Goal: Information Seeking & Learning: Learn about a topic

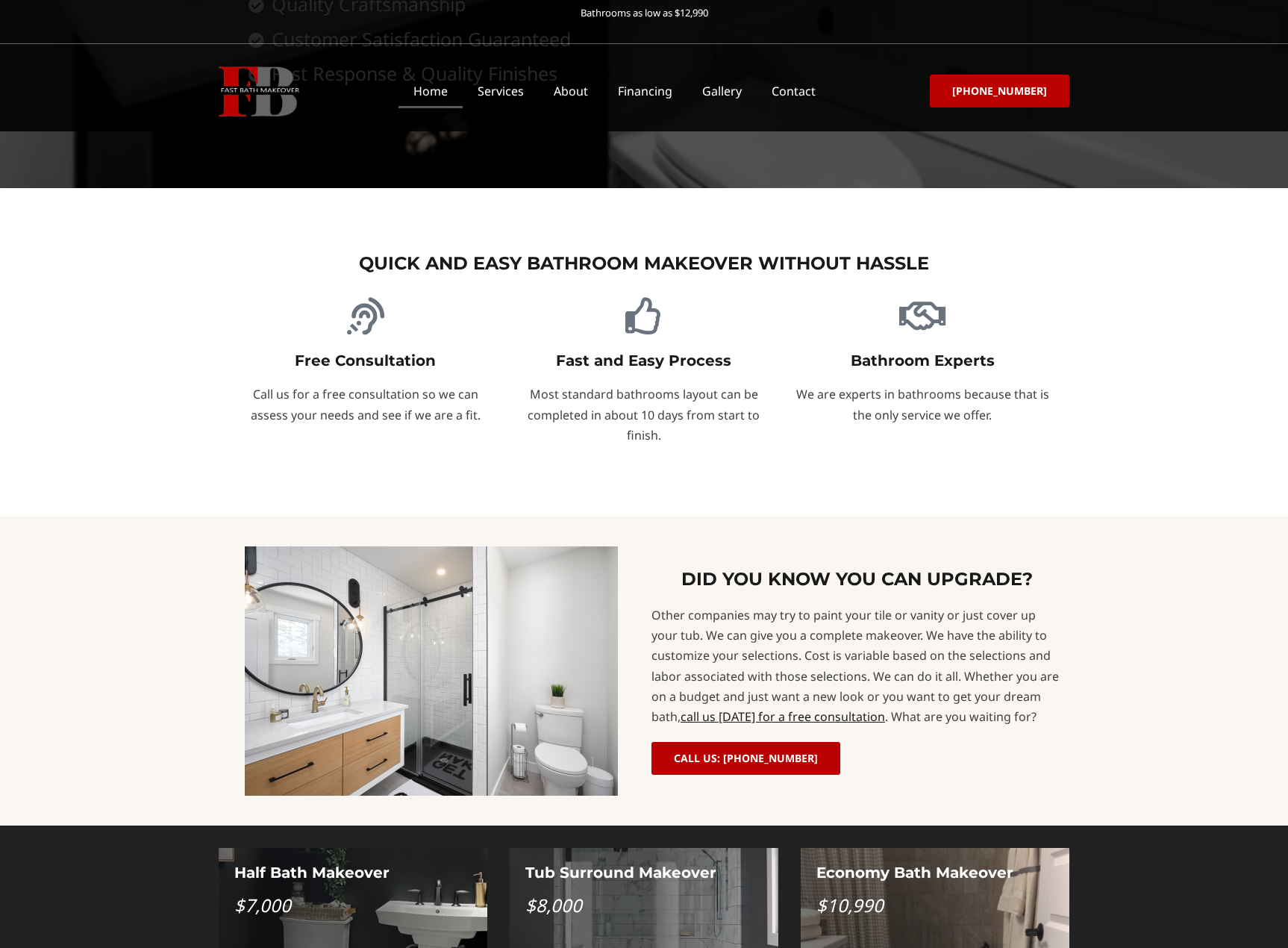
scroll to position [695, 0]
click at [522, 91] on link "Services" at bounding box center [500, 91] width 76 height 35
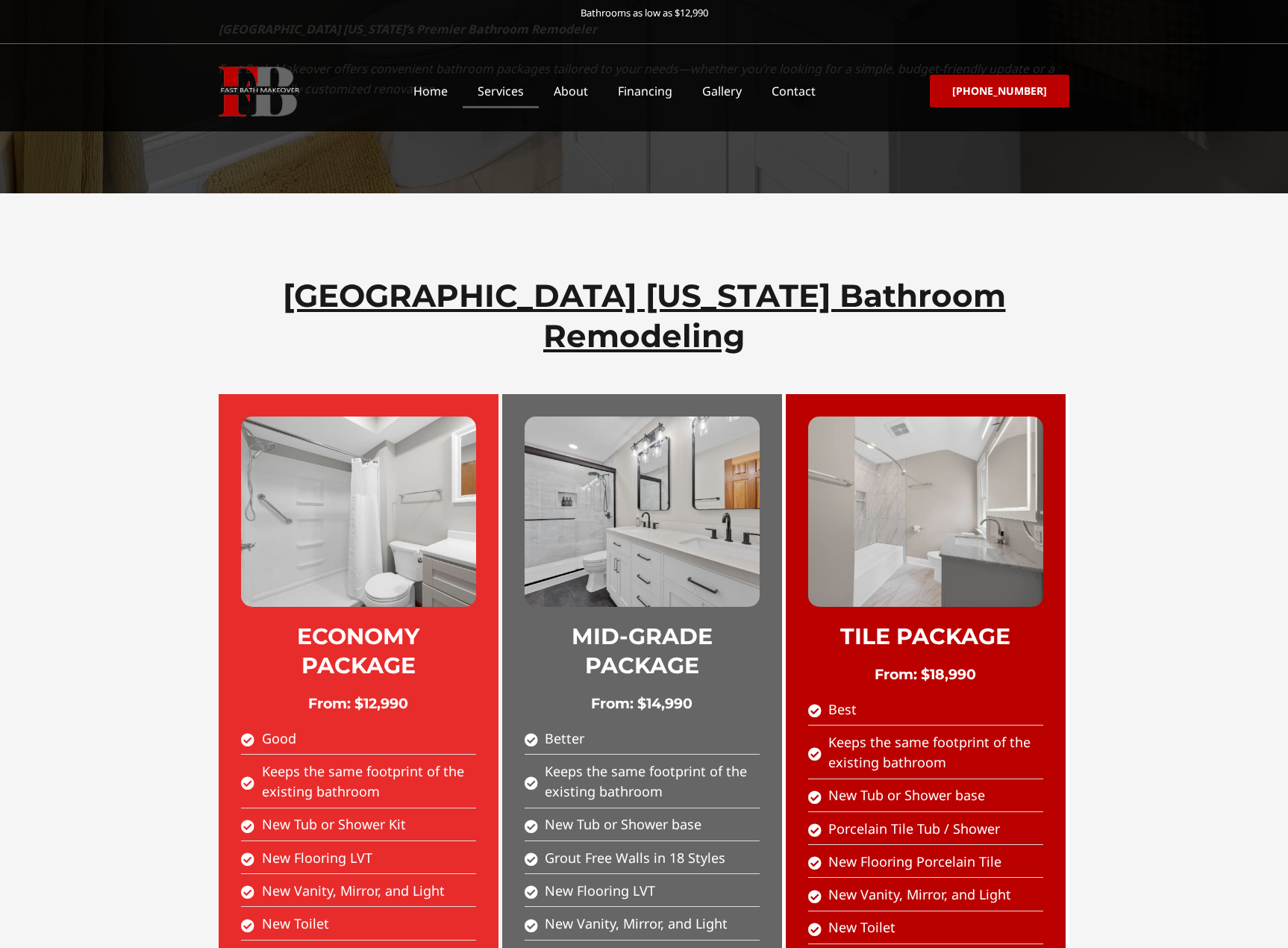
scroll to position [522, 0]
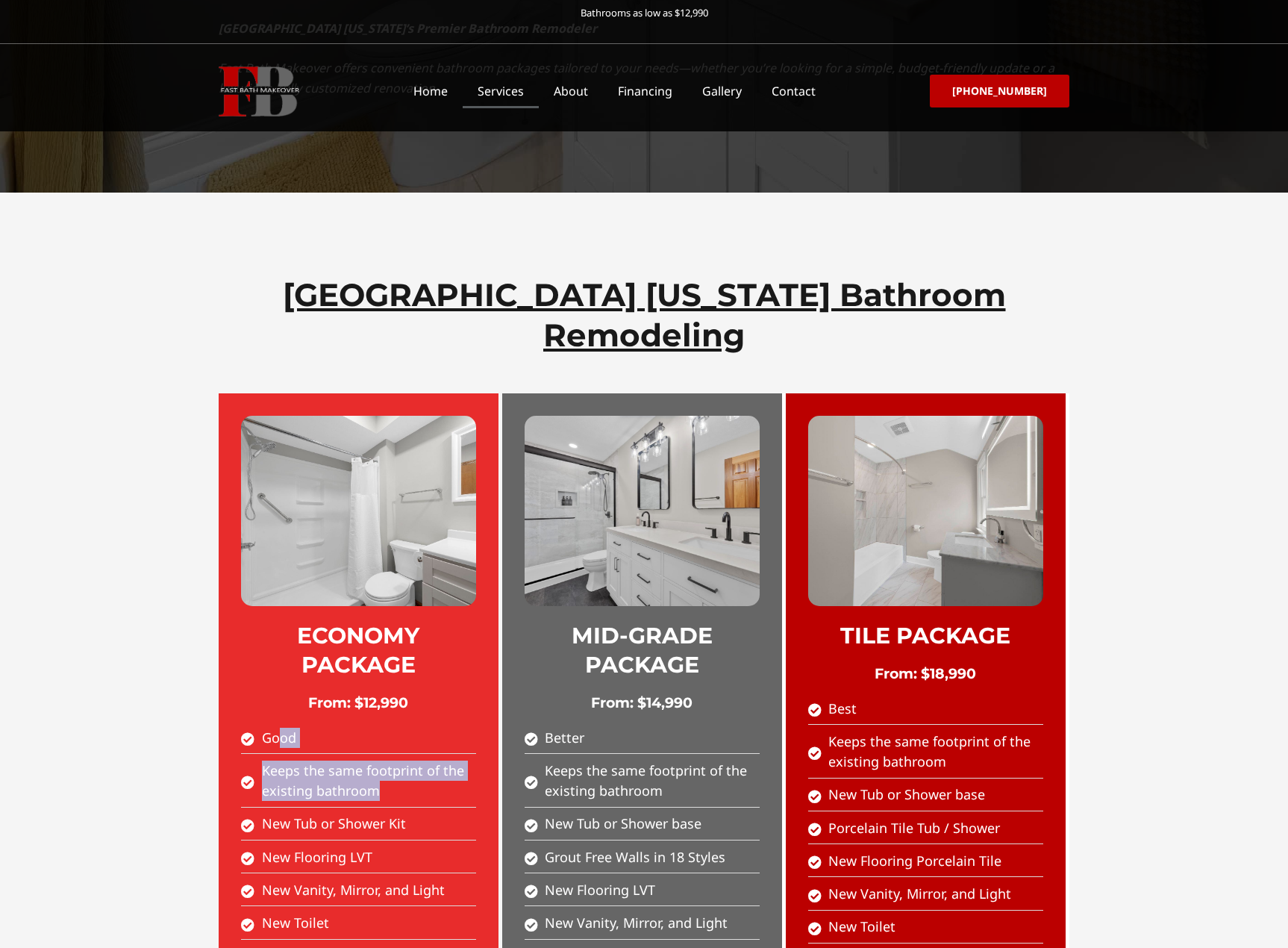
drag, startPoint x: 367, startPoint y: 679, endPoint x: 279, endPoint y: 629, distance: 101.2
click at [279, 728] on ul "Good Keeps the same footprint of the existing bathroom New Tub or Shower Kit Ne…" at bounding box center [358, 847] width 235 height 239
click at [380, 814] on span "New Tub or Shower Kit" at bounding box center [332, 824] width 148 height 20
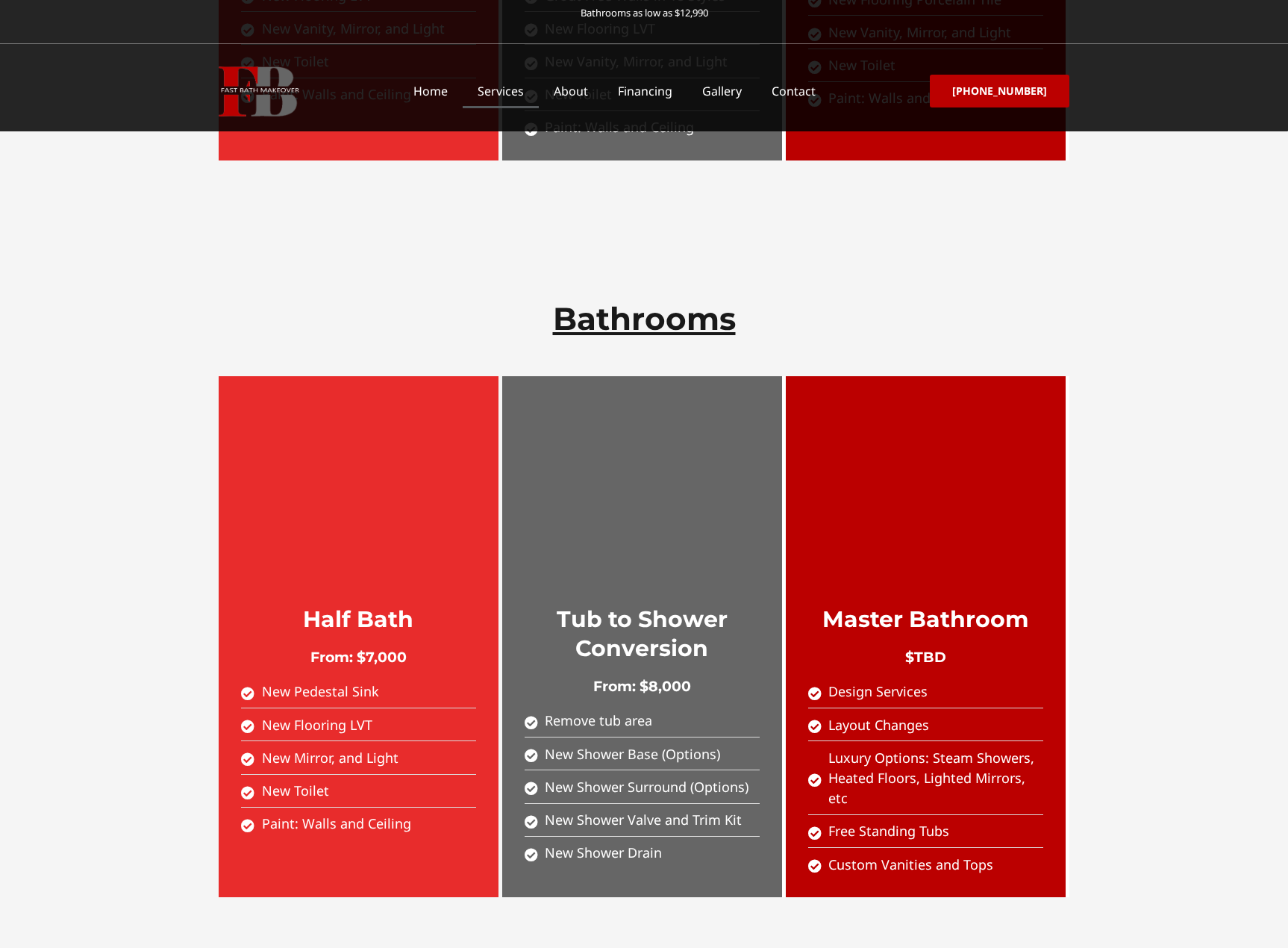
scroll to position [1386, 0]
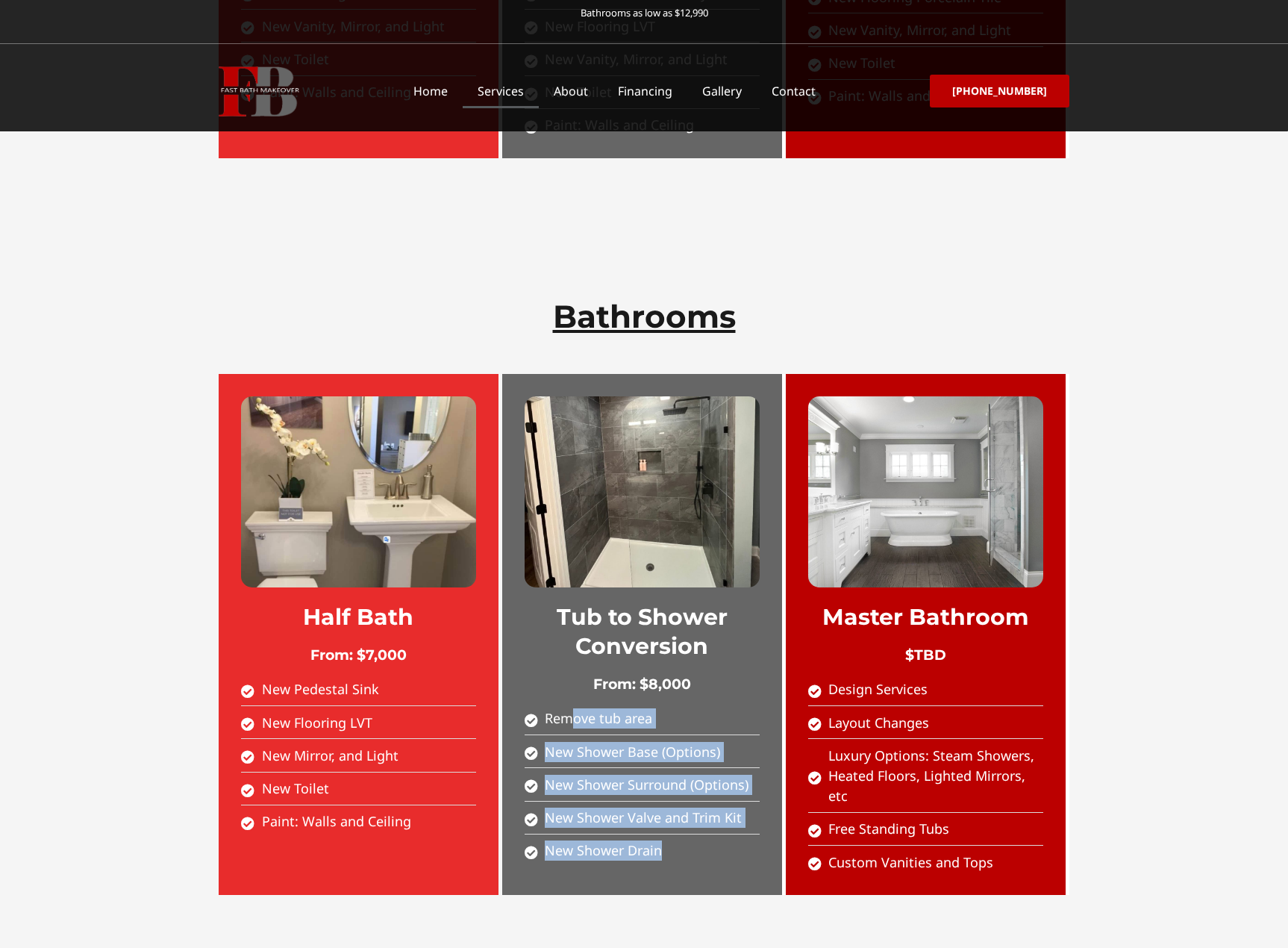
drag, startPoint x: 665, startPoint y: 738, endPoint x: 571, endPoint y: 613, distance: 156.4
click at [571, 708] on ul "Remove tub area New Shower Base (Options) New Shower Surround (Options) New Sho…" at bounding box center [642, 784] width 235 height 153
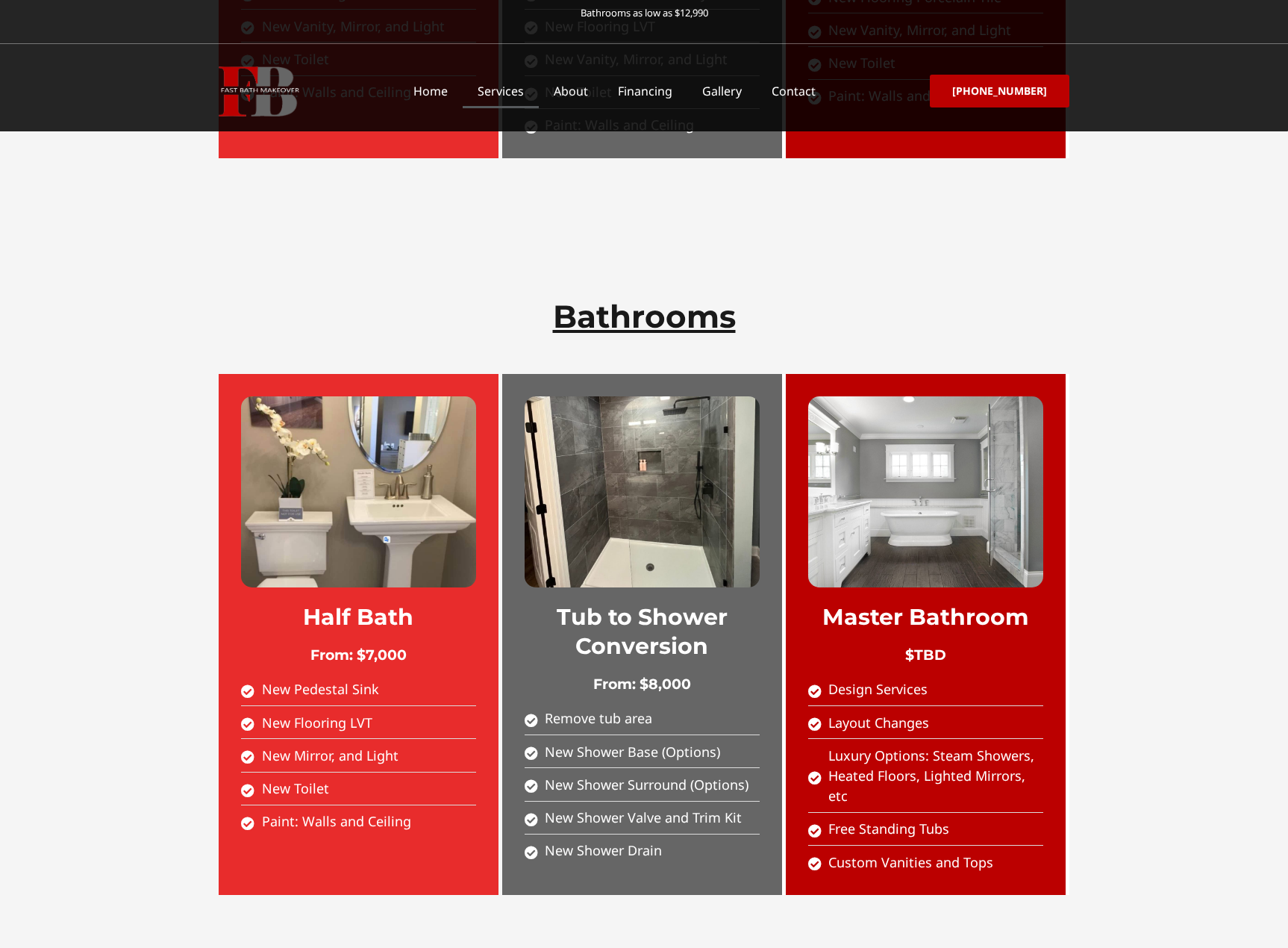
click at [1132, 590] on section "Half Bath From: $7,000 New Pedestal Sink New Flooring LVT New Mirror, and Light…" at bounding box center [644, 647] width 1288 height 607
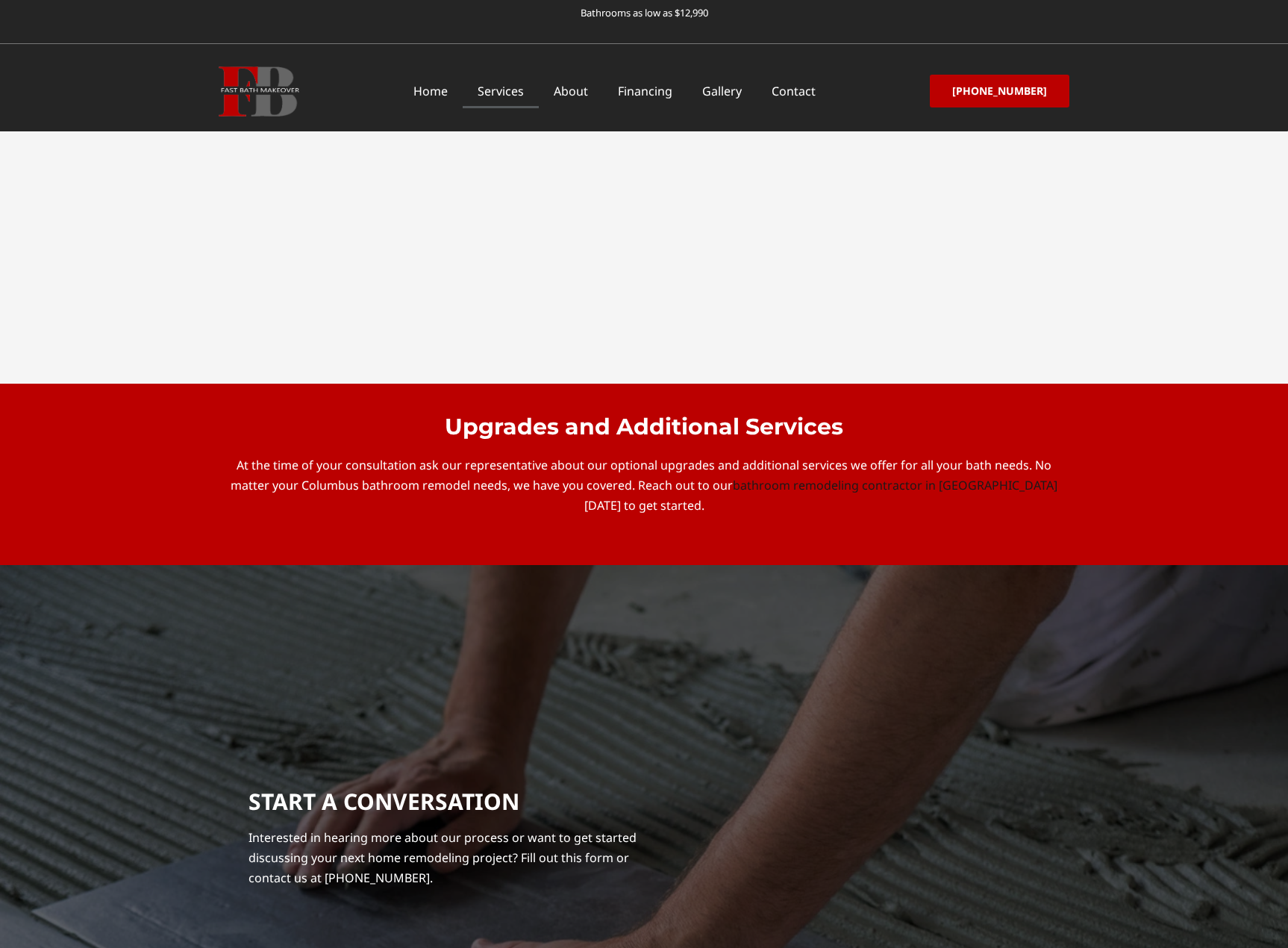
scroll to position [6601, 0]
